Goal: Task Accomplishment & Management: Use online tool/utility

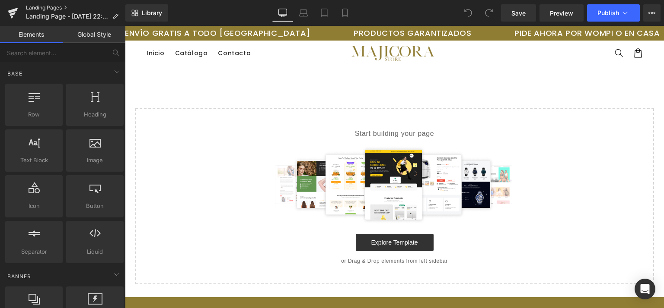
click at [35, 7] on link "Landing Pages" at bounding box center [75, 7] width 99 height 7
click at [627, 14] on icon at bounding box center [624, 13] width 9 height 9
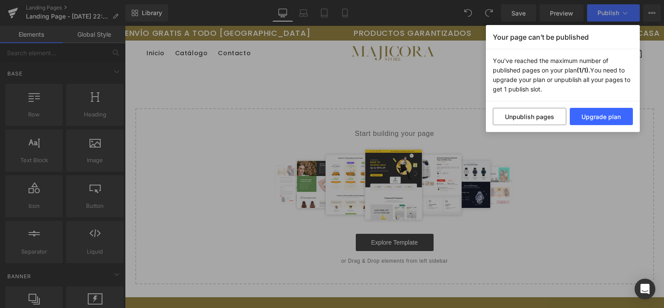
click at [427, 3] on div "Your page can’t be published You've reached the maximum number of published pag…" at bounding box center [332, 154] width 664 height 308
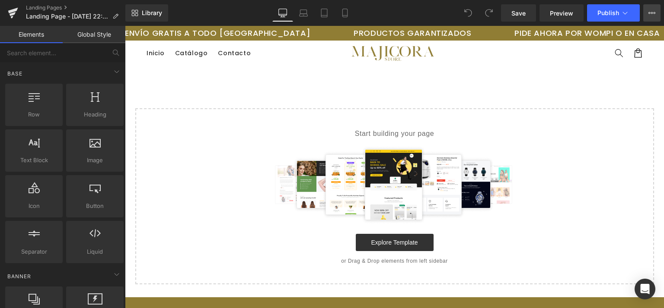
click at [650, 17] on button "Upgrade Plan View Live Page View with current Template Save Template to Library…" at bounding box center [651, 12] width 17 height 17
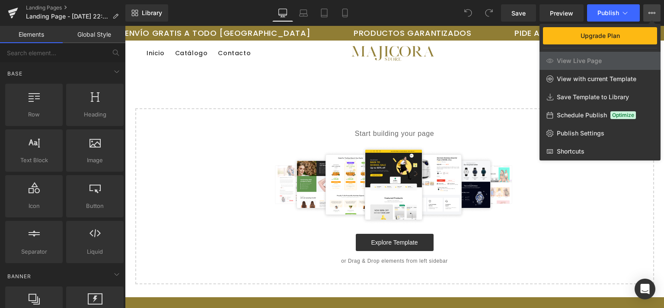
click at [245, 90] on div at bounding box center [394, 167] width 539 height 283
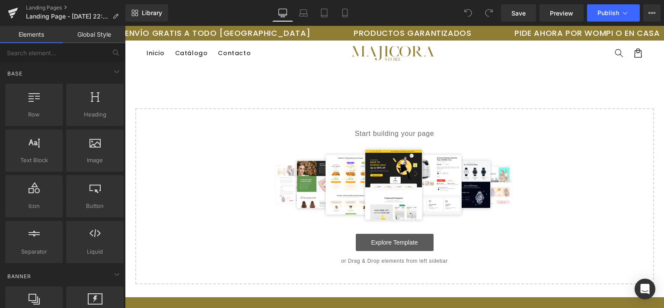
click at [382, 242] on link "Explore Template" at bounding box center [395, 242] width 78 height 17
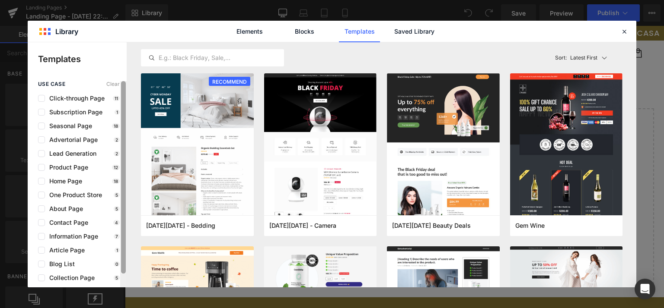
drag, startPoint x: 124, startPoint y: 121, endPoint x: 126, endPoint y: 86, distance: 35.5
click at [126, 86] on div at bounding box center [123, 184] width 6 height 206
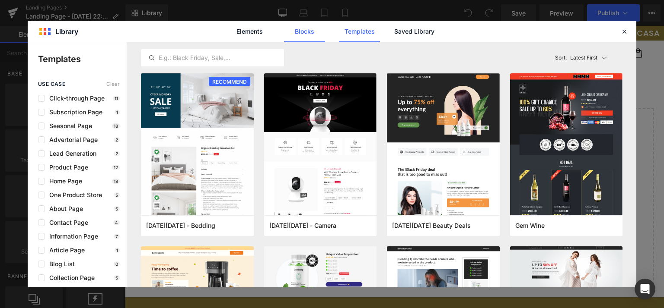
click at [308, 32] on link "Blocks" at bounding box center [304, 32] width 41 height 22
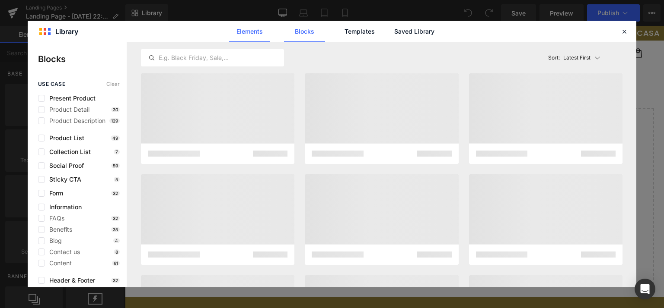
click at [248, 32] on link "Elements" at bounding box center [249, 32] width 41 height 22
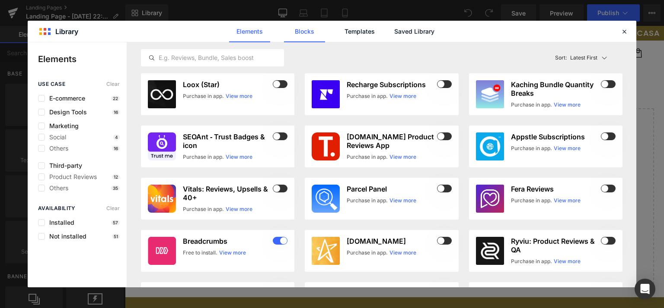
click at [305, 30] on link "Blocks" at bounding box center [304, 32] width 41 height 22
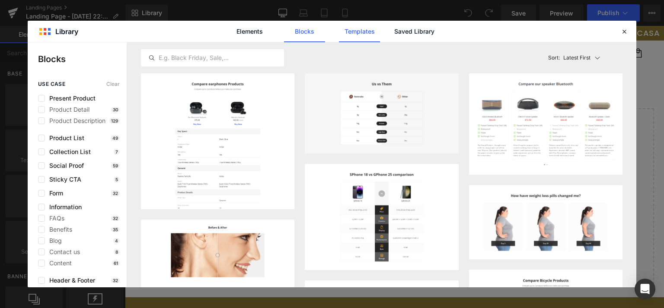
click at [366, 33] on link "Templates" at bounding box center [359, 32] width 41 height 22
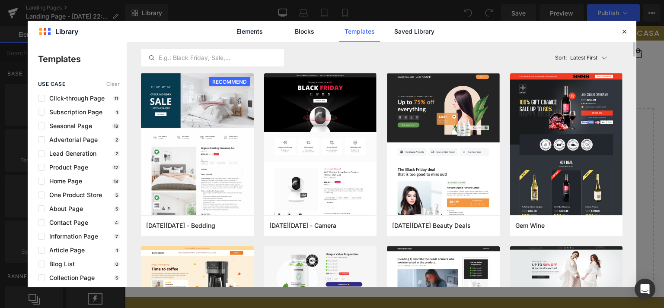
drag, startPoint x: 414, startPoint y: 31, endPoint x: 443, endPoint y: 49, distance: 34.0
click at [443, 49] on div "Library Elements Blocks Templates Saved Library Templates use case Clear Click-…" at bounding box center [332, 154] width 608 height 267
drag, startPoint x: 632, startPoint y: 48, endPoint x: 634, endPoint y: 22, distance: 26.0
click at [634, 22] on div "Library Elements Blocks Templates Saved Library Templates use case Clear Click-…" at bounding box center [332, 154] width 608 height 267
click at [418, 35] on link "Saved Library" at bounding box center [414, 32] width 41 height 22
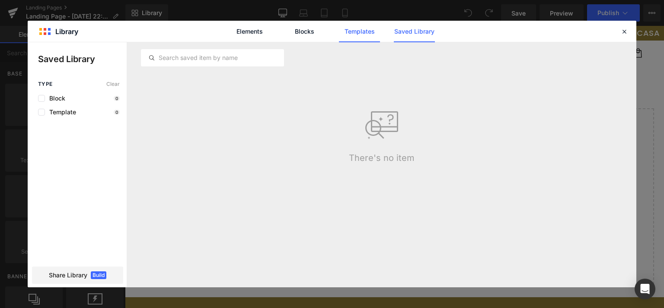
click at [357, 31] on link "Templates" at bounding box center [359, 32] width 41 height 22
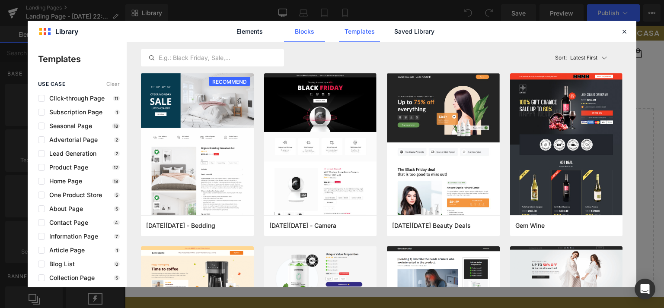
click at [303, 32] on link "Blocks" at bounding box center [304, 32] width 41 height 22
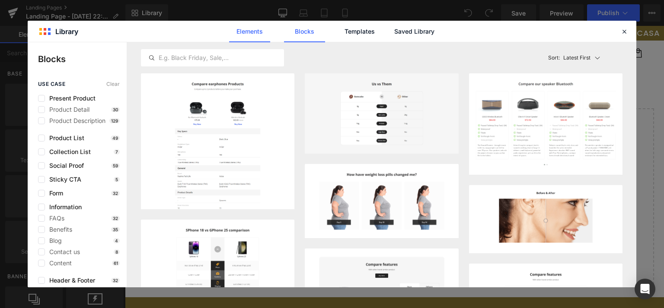
click at [254, 32] on link "Elements" at bounding box center [249, 32] width 41 height 22
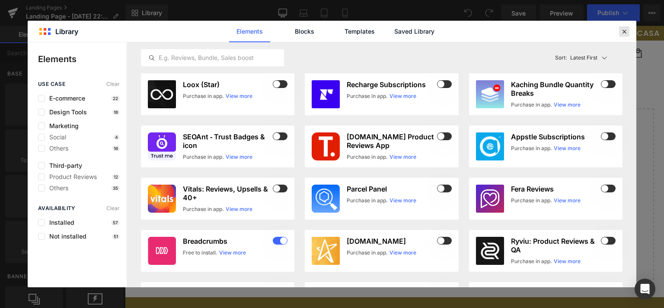
click at [622, 31] on icon at bounding box center [624, 32] width 8 height 8
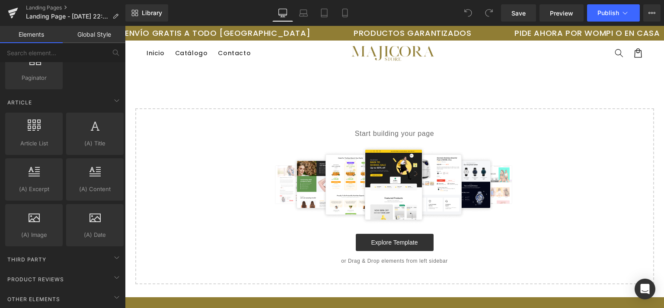
scroll to position [1652, 0]
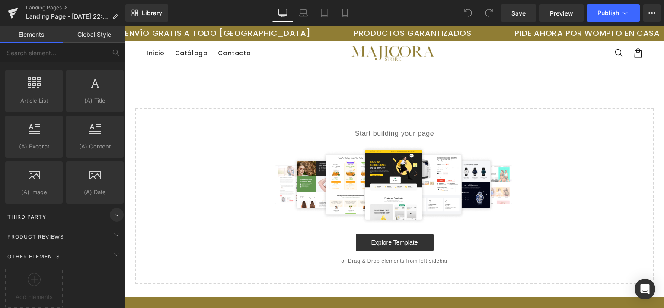
click at [111, 210] on icon at bounding box center [116, 215] width 10 height 10
click at [114, 230] on icon at bounding box center [116, 235] width 10 height 10
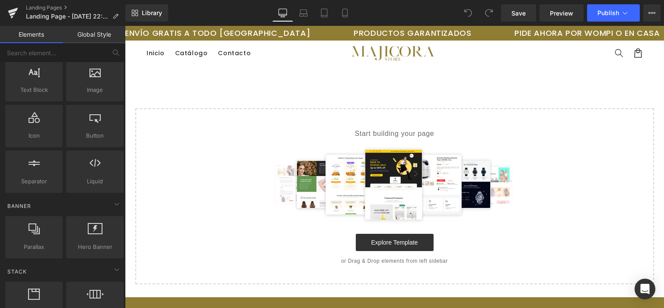
scroll to position [0, 0]
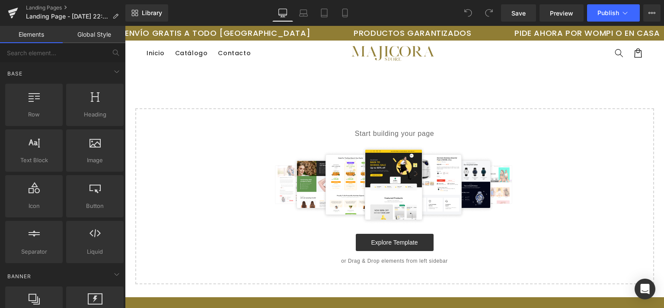
click at [92, 38] on link "Global Style" at bounding box center [94, 34] width 63 height 17
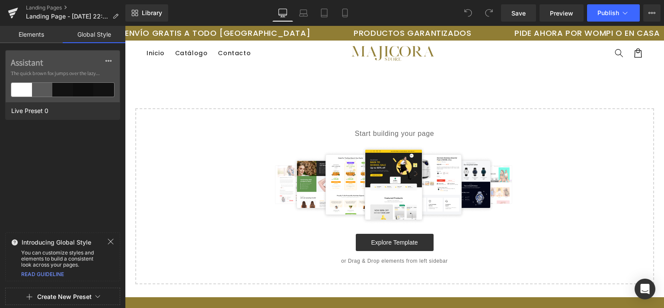
click at [38, 38] on link "Elements" at bounding box center [31, 34] width 63 height 17
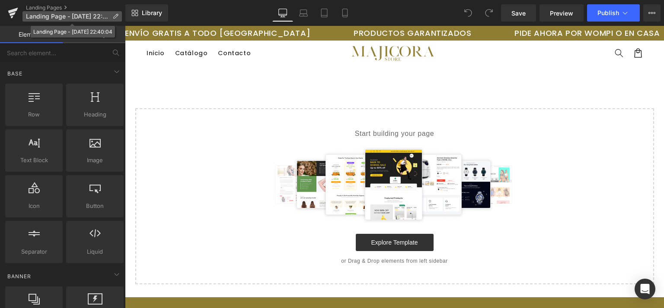
click at [116, 14] on icon at bounding box center [115, 16] width 6 height 6
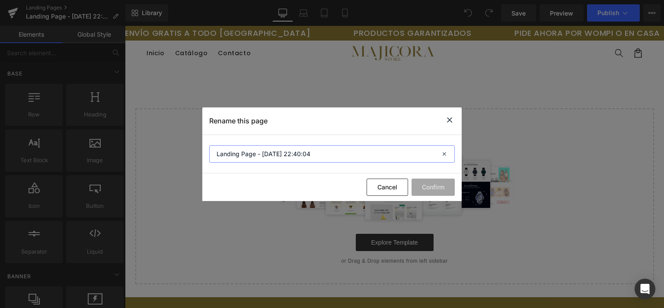
click at [429, 155] on input "Landing Page - [DATE] 22:40:04" at bounding box center [331, 154] width 245 height 17
click at [448, 121] on icon at bounding box center [449, 120] width 10 height 11
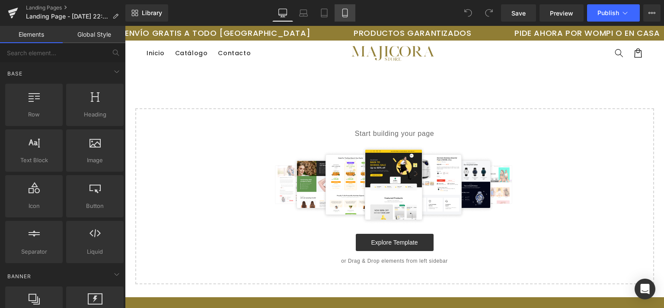
click at [346, 12] on icon at bounding box center [344, 13] width 9 height 9
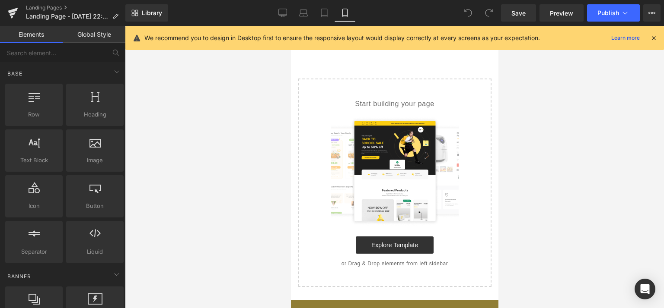
drag, startPoint x: 491, startPoint y: 68, endPoint x: 498, endPoint y: 125, distance: 57.4
click at [498, 125] on html "Ir directamente al contenido ENVÍO GRATIS A TODO [GEOGRAPHIC_DATA] PRODUCTOS GA…" at bounding box center [393, 167] width 207 height 283
drag, startPoint x: 494, startPoint y: 114, endPoint x: 829, endPoint y: 83, distance: 337.1
click at [656, 40] on icon at bounding box center [653, 38] width 8 height 8
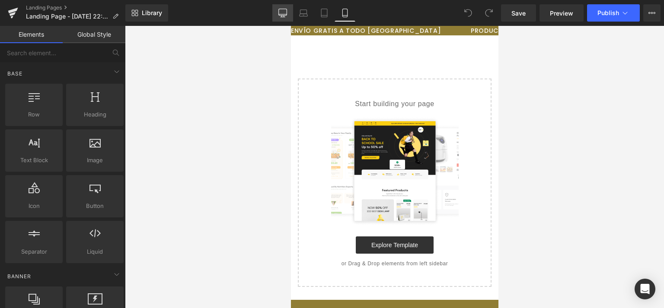
click at [282, 12] on icon at bounding box center [282, 13] width 9 height 9
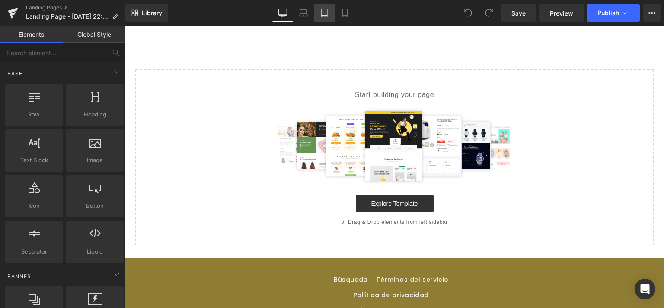
scroll to position [39, 0]
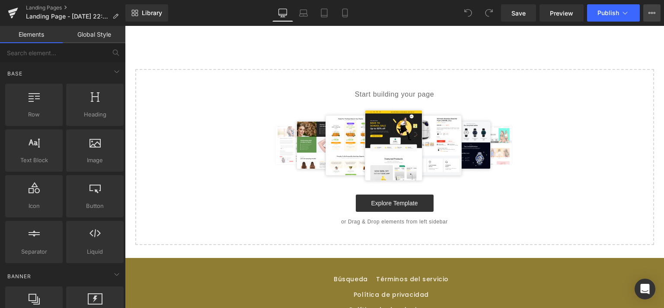
click at [654, 14] on icon at bounding box center [651, 13] width 7 height 7
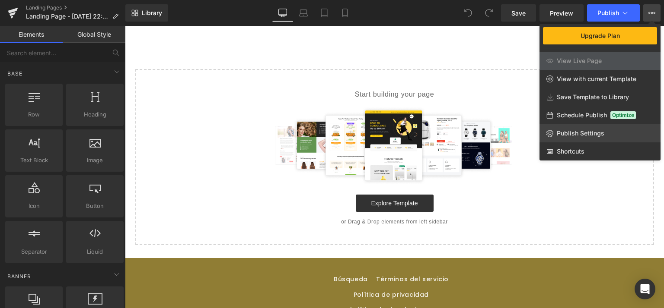
click at [556, 130] on span "Publish Settings" at bounding box center [580, 134] width 48 height 8
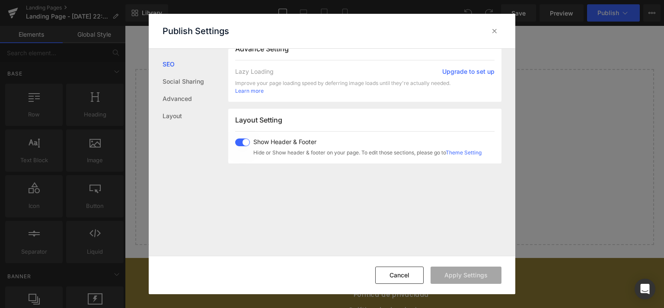
scroll to position [485, 0]
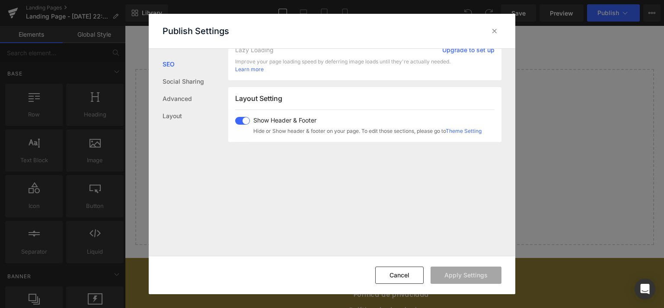
click at [245, 124] on div "Show Header & Footer Hide or Show header & footer on your page. To edit those s…" at bounding box center [358, 126] width 246 height 18
click at [180, 100] on link "Advanced" at bounding box center [195, 98] width 66 height 17
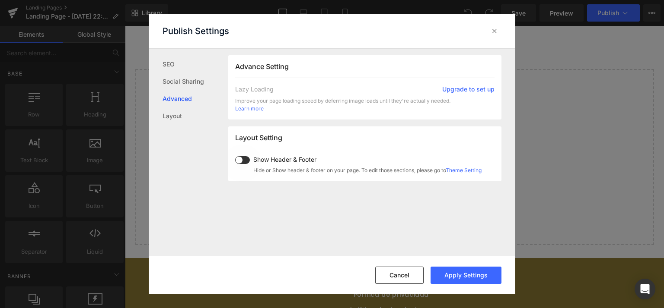
scroll to position [445, 0]
click at [175, 114] on link "Layout" at bounding box center [195, 116] width 66 height 17
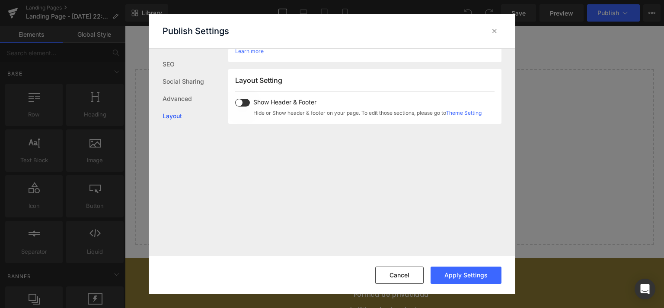
scroll to position [516, 0]
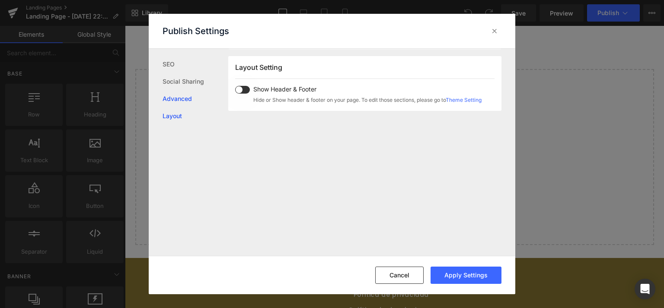
click at [179, 96] on link "Advanced" at bounding box center [195, 98] width 66 height 17
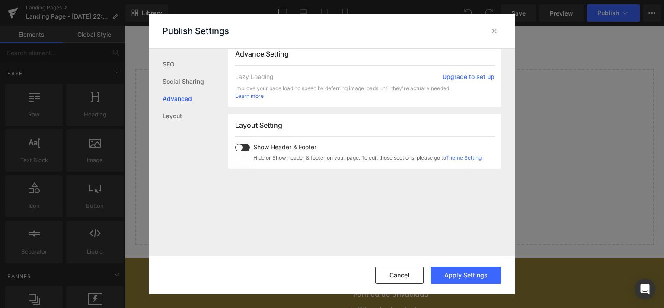
scroll to position [445, 0]
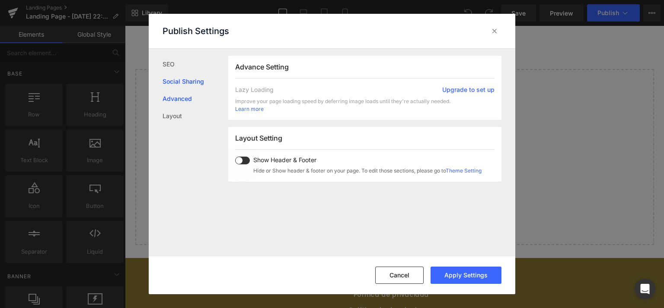
click at [183, 82] on link "Social Sharing" at bounding box center [195, 81] width 66 height 17
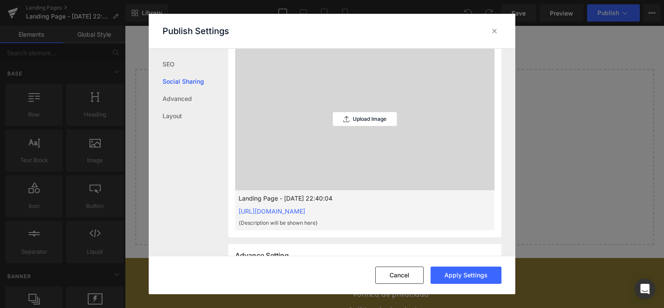
scroll to position [219, 0]
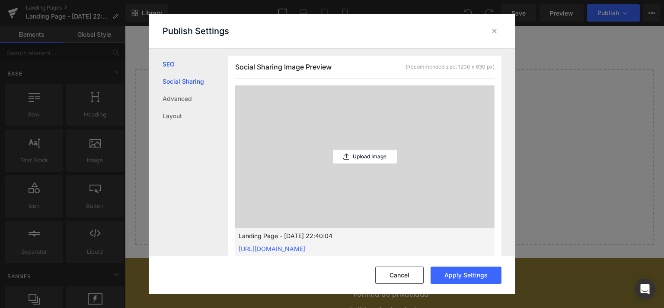
click at [178, 61] on link "SEO" at bounding box center [195, 64] width 66 height 17
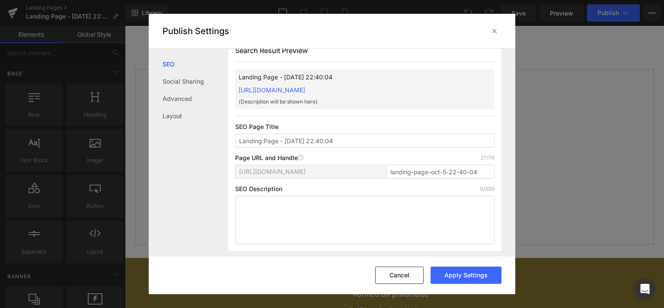
scroll to position [0, 0]
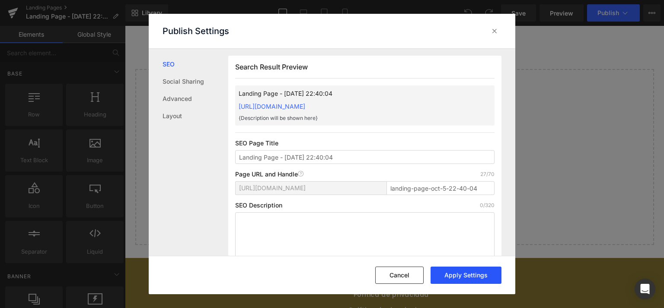
click at [457, 276] on button "Apply Settings" at bounding box center [465, 275] width 71 height 17
click at [492, 32] on icon at bounding box center [494, 31] width 9 height 9
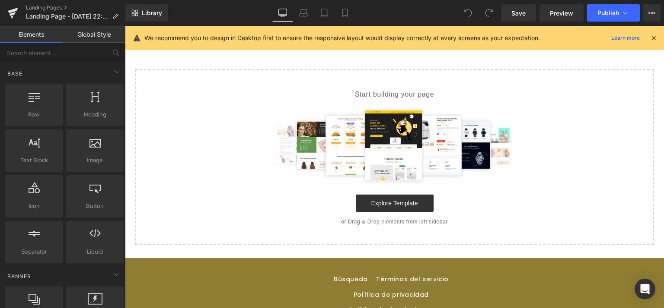
scroll to position [114, 0]
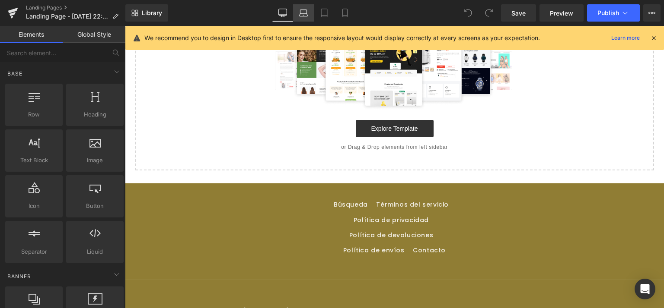
click at [307, 12] on icon at bounding box center [303, 12] width 6 height 4
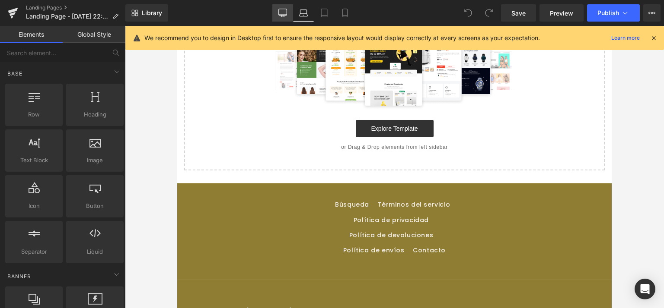
click at [281, 10] on icon at bounding box center [282, 13] width 9 height 9
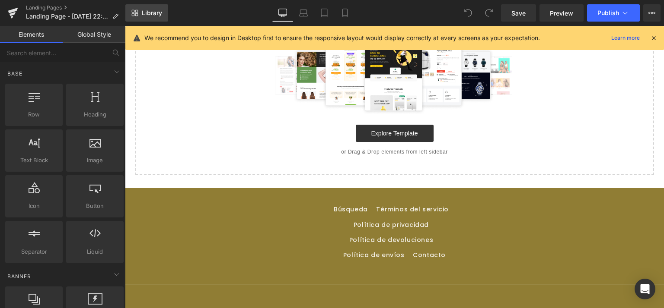
click at [151, 16] on span "Library" at bounding box center [152, 13] width 20 height 8
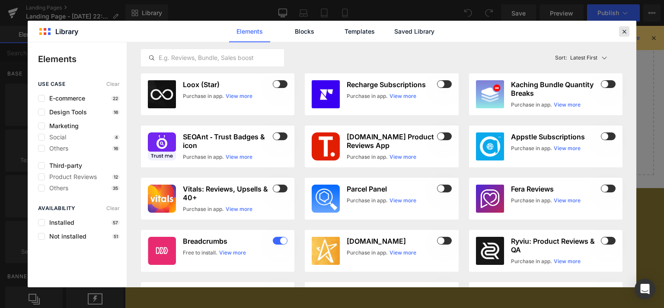
click at [624, 31] on icon at bounding box center [624, 32] width 8 height 8
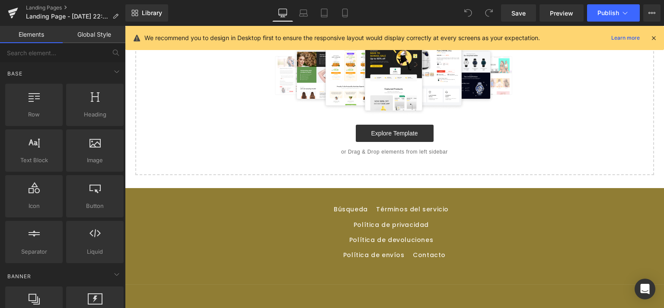
click at [353, 153] on p "or Drag & Drop elements from left sidebar" at bounding box center [394, 152] width 491 height 6
click at [519, 15] on span "Save" at bounding box center [518, 13] width 14 height 9
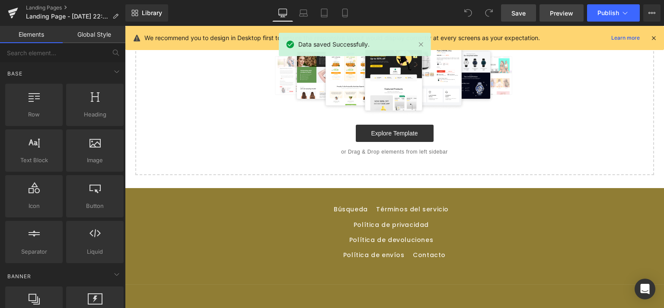
click at [559, 13] on span "Preview" at bounding box center [560, 13] width 23 height 9
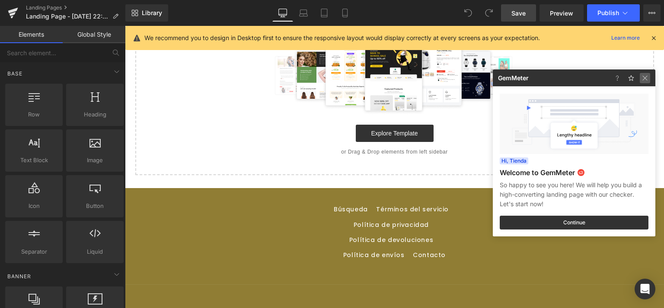
click at [645, 78] on img at bounding box center [644, 78] width 10 height 10
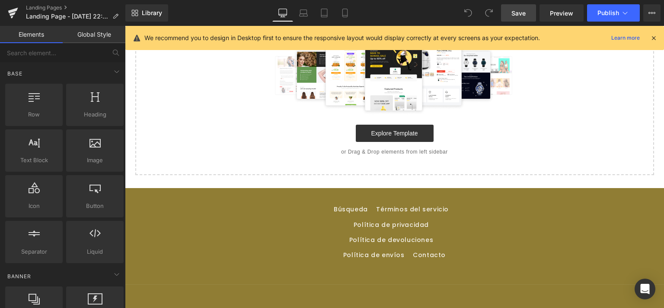
click at [654, 34] on div at bounding box center [653, 38] width 7 height 10
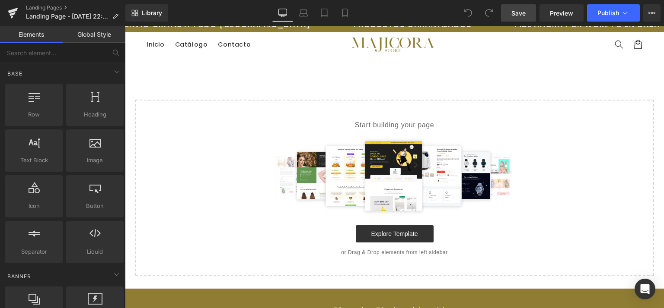
scroll to position [0, 0]
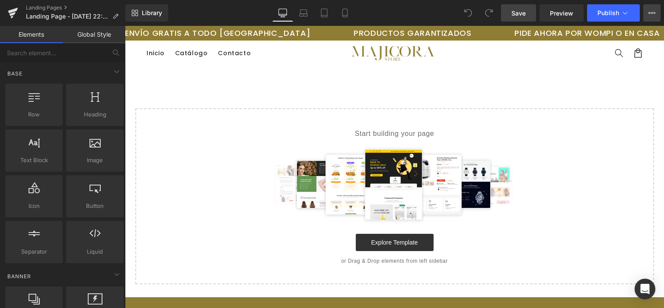
click at [652, 13] on icon at bounding box center [651, 13] width 7 height 7
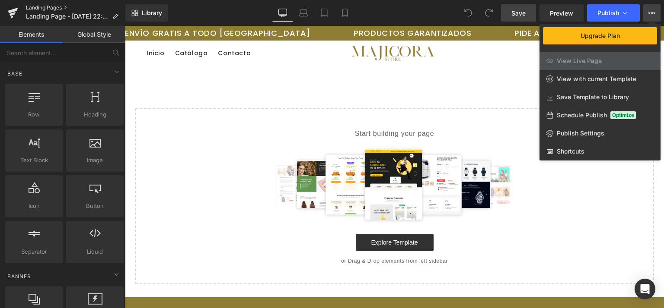
click at [35, 8] on link "Landing Pages" at bounding box center [75, 7] width 99 height 7
